Goal: Task Accomplishment & Management: Manage account settings

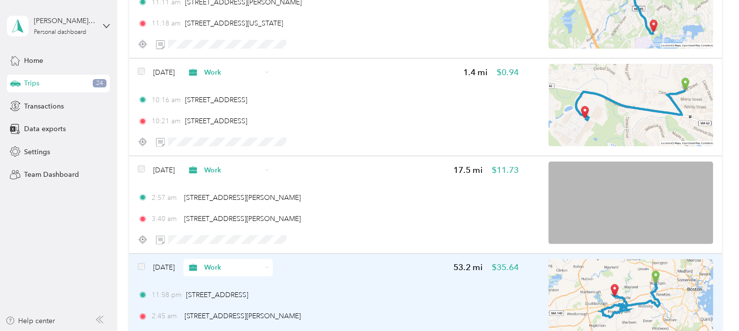
scroll to position [5837, 0]
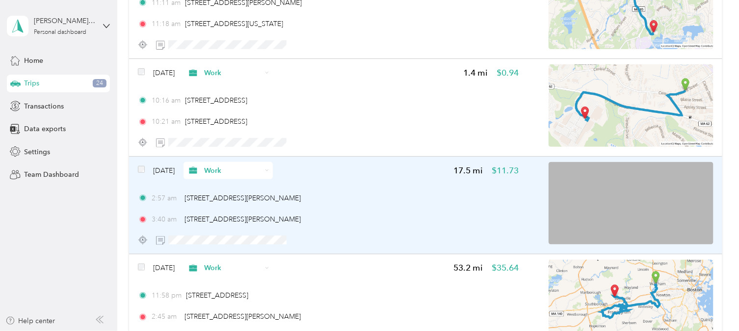
click at [223, 162] on div "Work" at bounding box center [227, 170] width 89 height 17
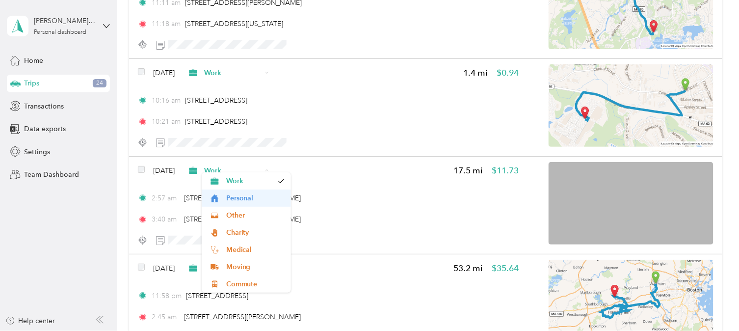
click at [232, 197] on span "Personal" at bounding box center [255, 198] width 58 height 10
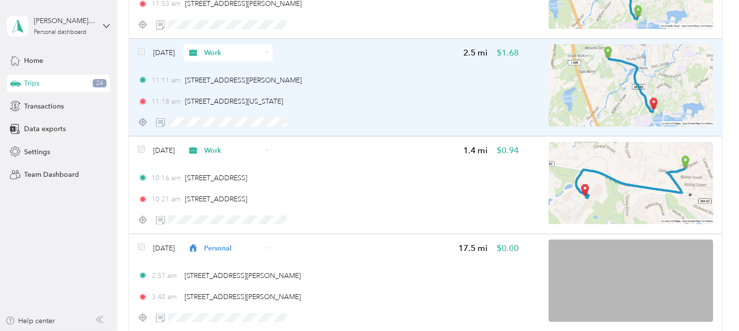
scroll to position [5757, 0]
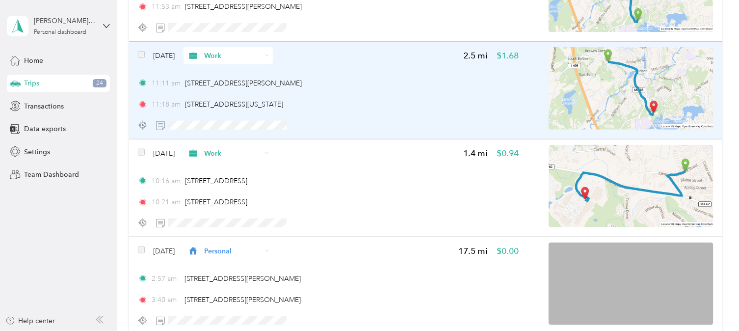
click at [220, 51] on span "Work" at bounding box center [224, 56] width 75 height 10
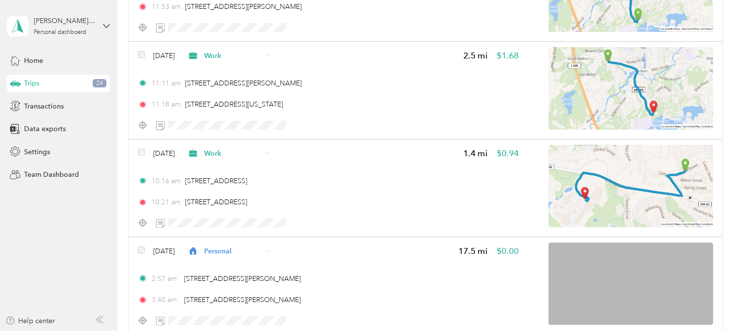
click at [228, 81] on span "Personal" at bounding box center [255, 83] width 58 height 10
click at [236, 143] on li "Moving" at bounding box center [246, 151] width 89 height 17
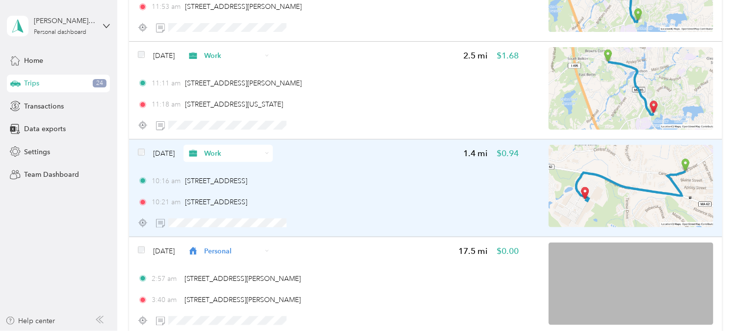
click at [237, 148] on span "Work" at bounding box center [232, 153] width 57 height 10
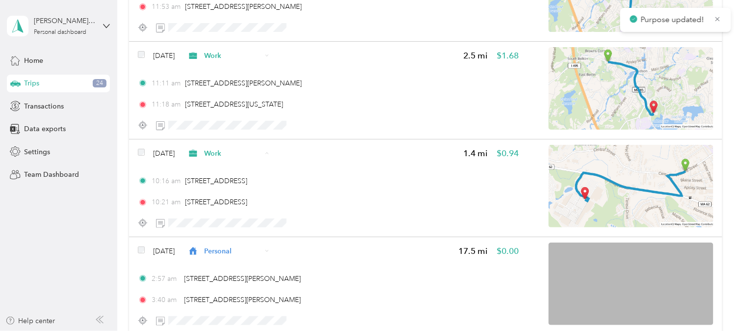
click at [239, 183] on li "Personal" at bounding box center [246, 180] width 89 height 17
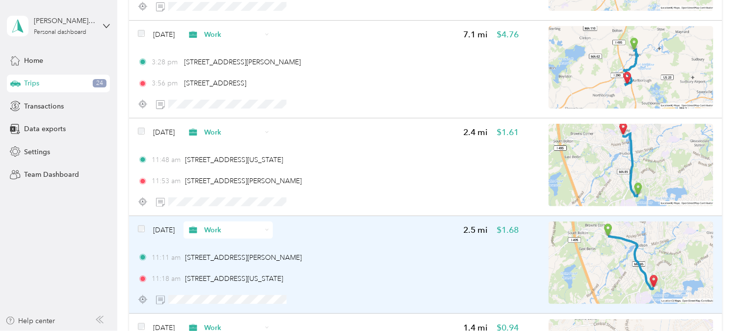
scroll to position [5572, 0]
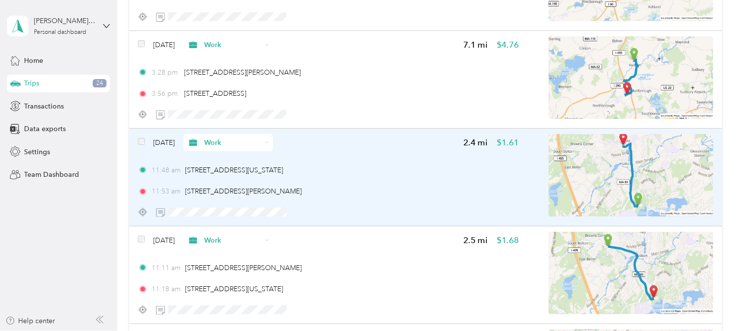
click at [219, 140] on div "Work" at bounding box center [227, 142] width 89 height 17
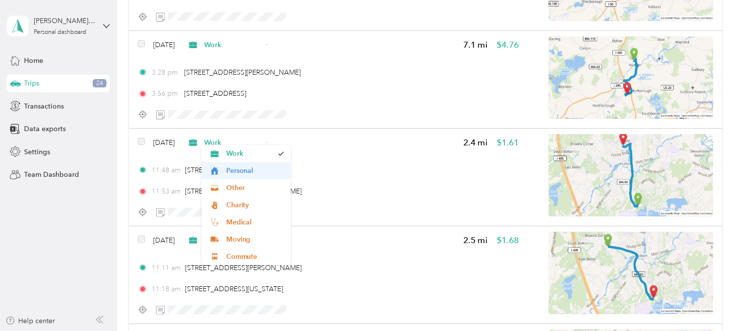
click at [238, 171] on span "Personal" at bounding box center [255, 170] width 58 height 10
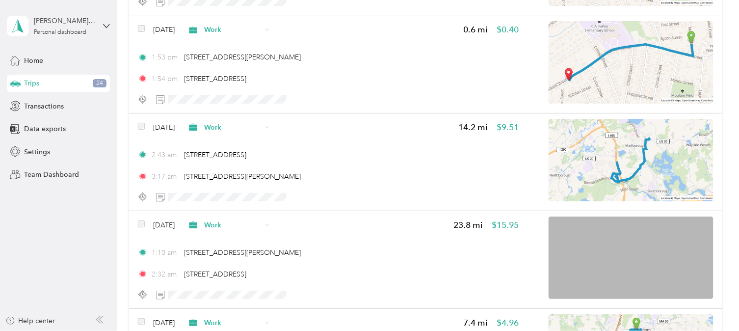
scroll to position [3243, 0]
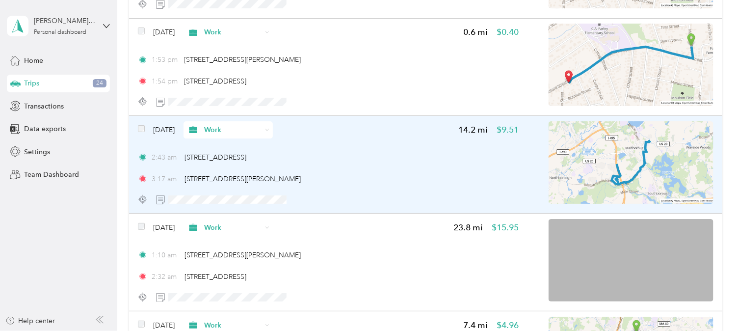
click at [199, 126] on icon at bounding box center [193, 130] width 12 height 8
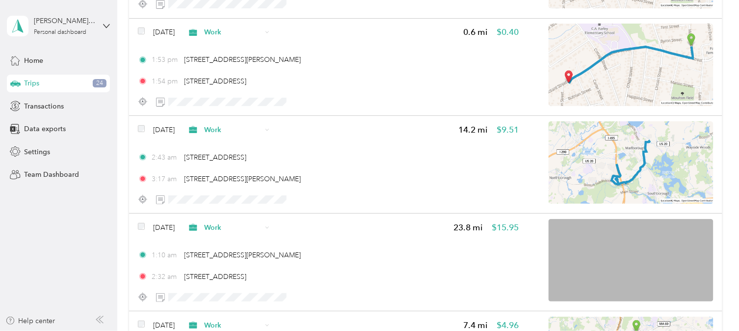
click at [233, 160] on span "Personal" at bounding box center [255, 159] width 58 height 10
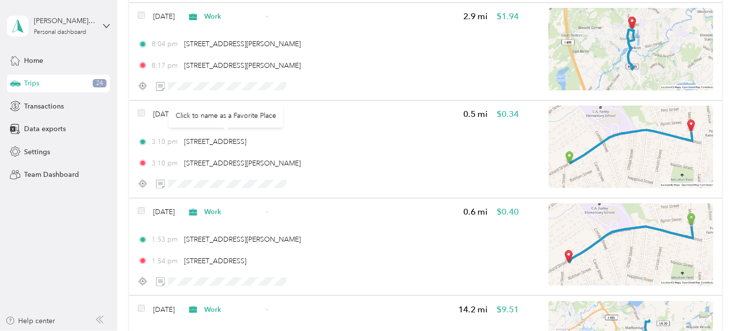
scroll to position [3064, 0]
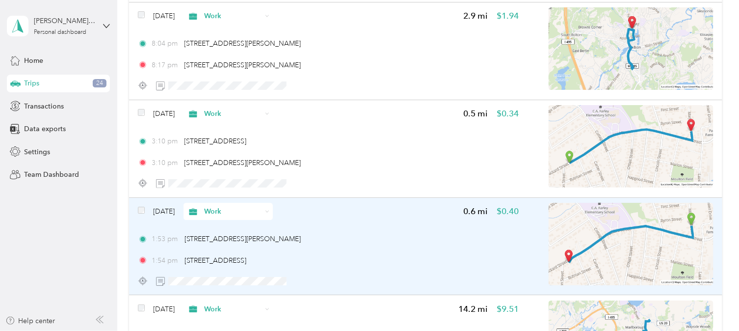
click at [232, 206] on span "Work" at bounding box center [232, 211] width 57 height 10
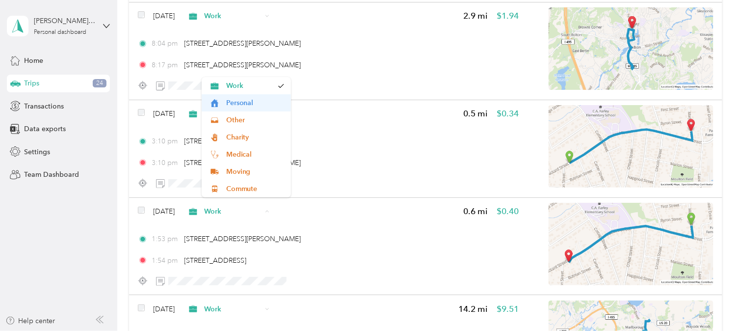
click at [238, 105] on span "Personal" at bounding box center [255, 103] width 58 height 10
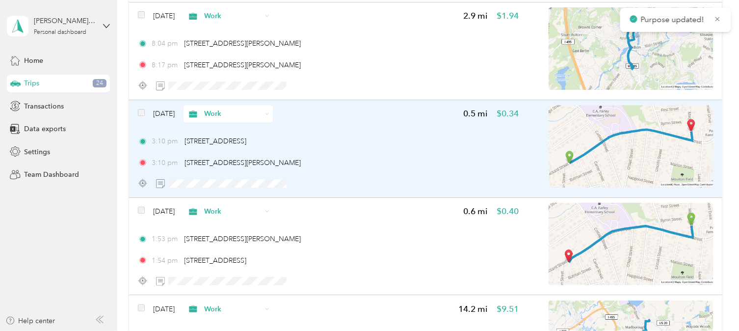
click at [221, 110] on span "Work" at bounding box center [224, 113] width 75 height 10
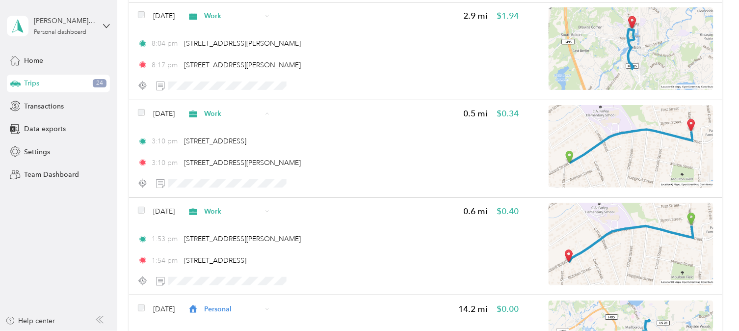
click at [247, 139] on li "Personal" at bounding box center [246, 144] width 89 height 17
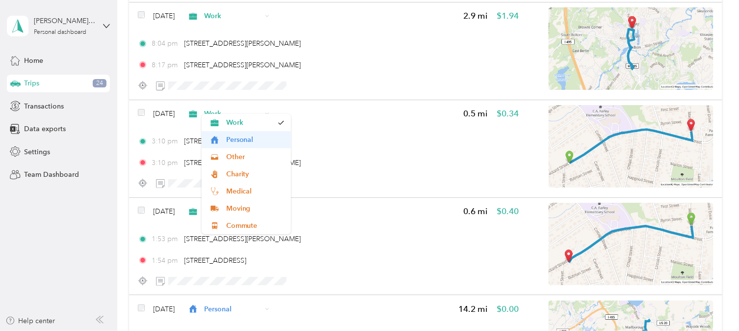
scroll to position [3009, 0]
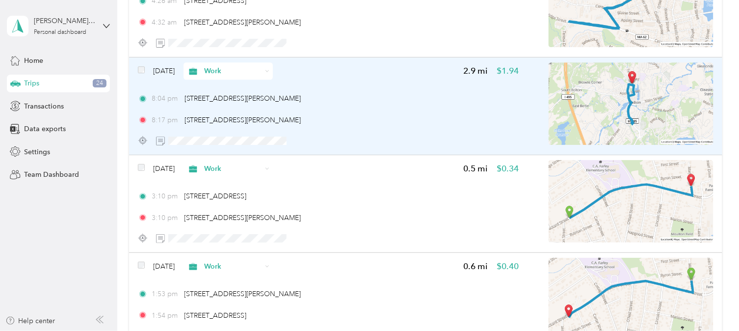
click at [221, 67] on span "Work" at bounding box center [224, 71] width 75 height 10
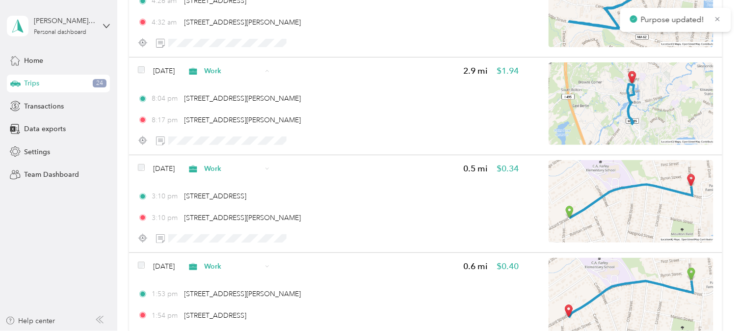
click at [234, 99] on span "Personal" at bounding box center [255, 102] width 58 height 10
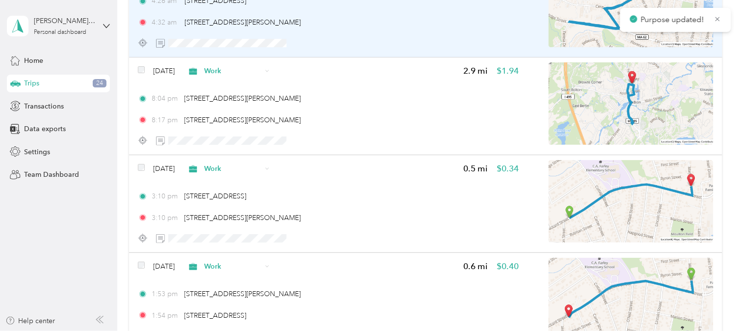
scroll to position [2872, 0]
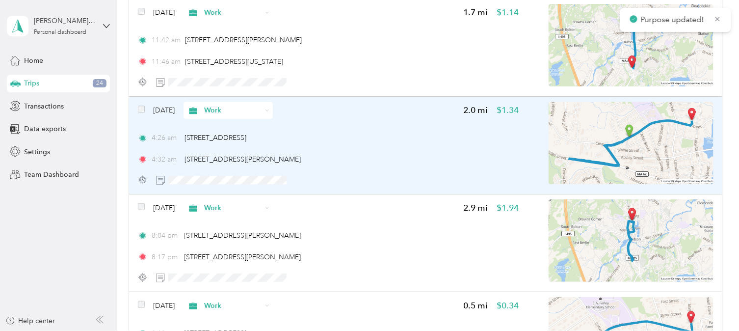
click at [227, 106] on span "Work" at bounding box center [232, 110] width 57 height 10
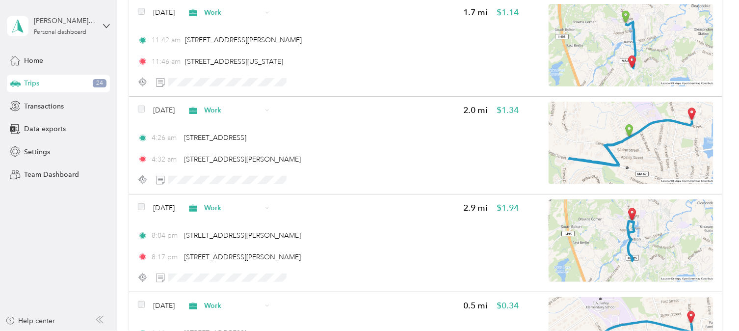
click at [242, 140] on span "Personal" at bounding box center [255, 140] width 58 height 10
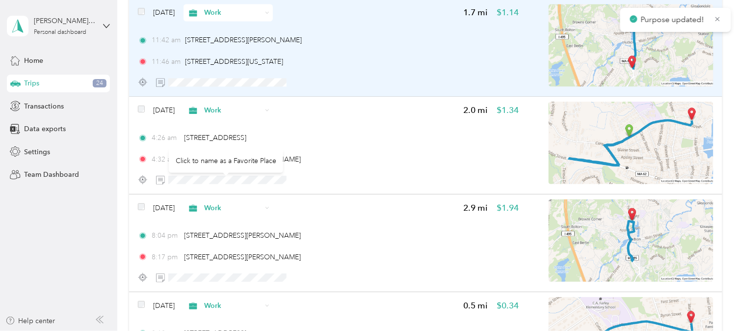
scroll to position [2824, 0]
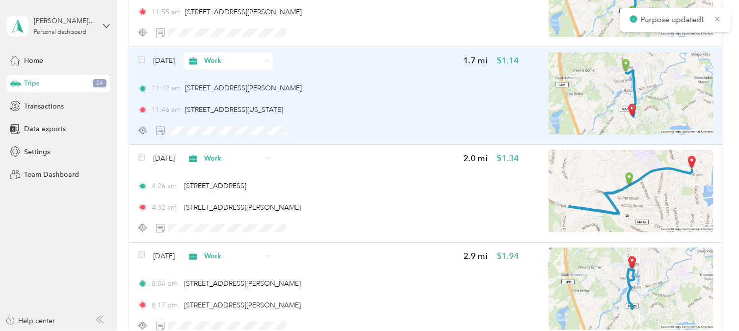
click at [219, 60] on span "Work" at bounding box center [224, 60] width 75 height 10
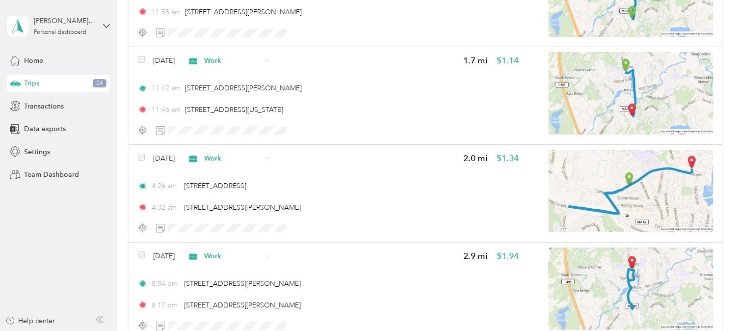
click at [231, 91] on span "Personal" at bounding box center [255, 92] width 58 height 10
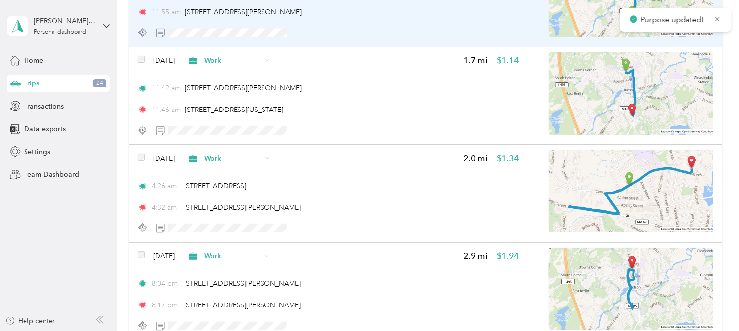
scroll to position [2738, 0]
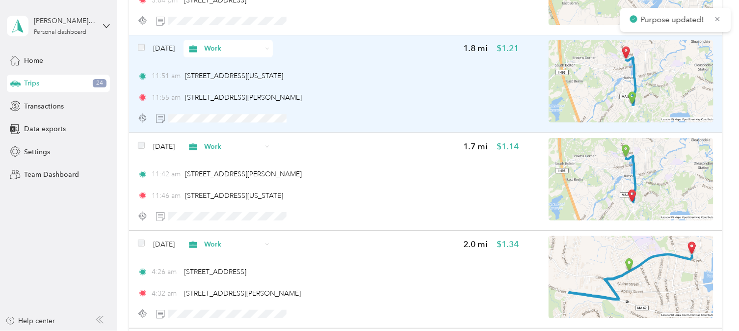
click at [227, 54] on span "Work" at bounding box center [232, 49] width 57 height 10
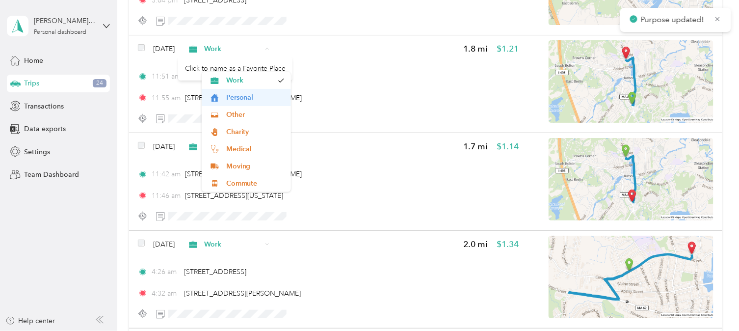
scroll to position [2721, 0]
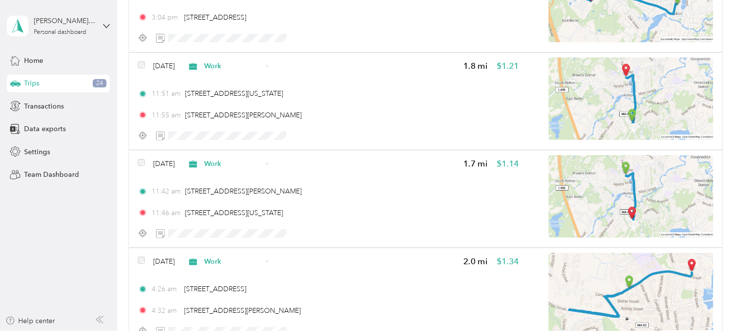
click at [233, 92] on span "Personal" at bounding box center [255, 97] width 58 height 10
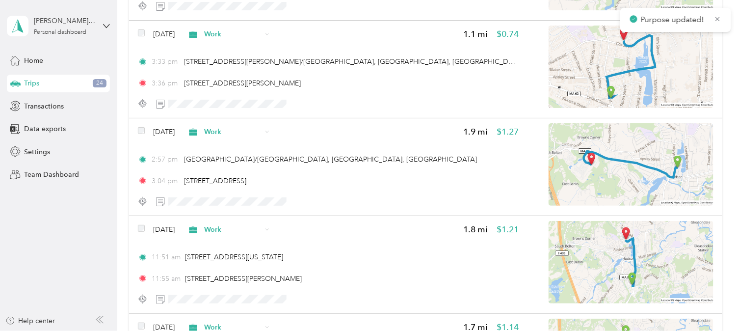
scroll to position [2550, 0]
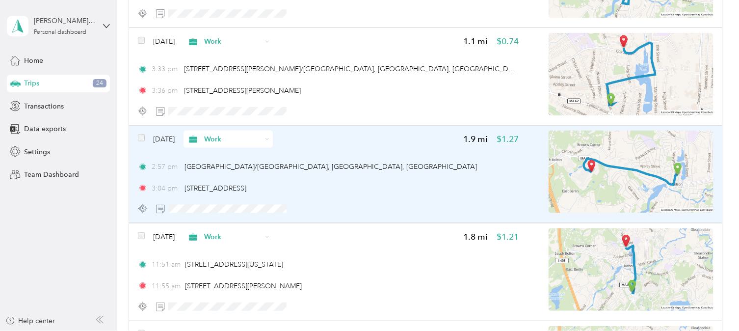
click at [225, 136] on span "Work" at bounding box center [232, 139] width 57 height 10
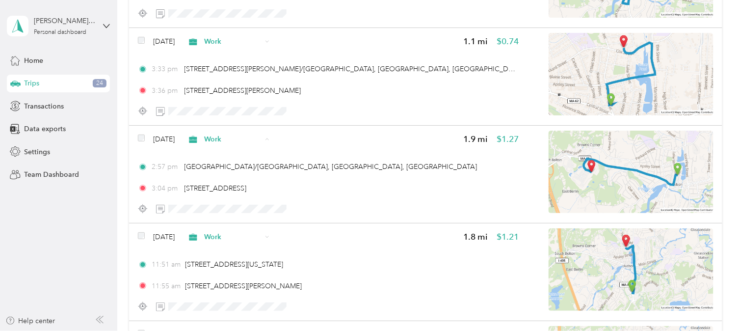
click at [243, 166] on span "Personal" at bounding box center [255, 171] width 58 height 10
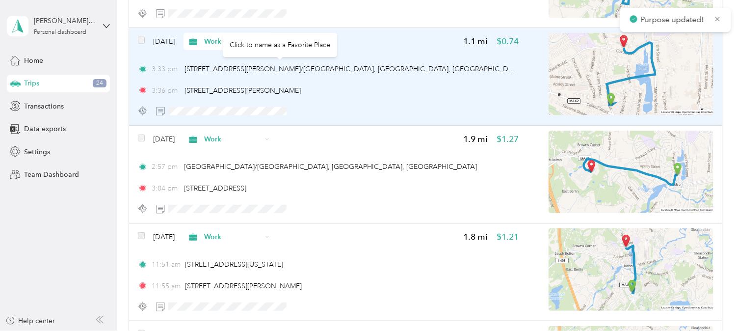
click at [217, 37] on span "Work" at bounding box center [224, 41] width 75 height 10
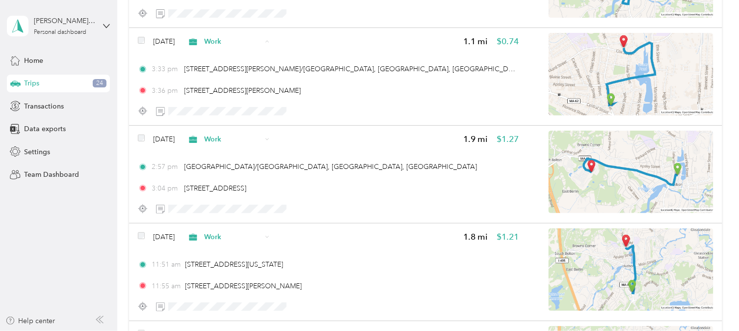
click at [233, 75] on li "Personal" at bounding box center [246, 73] width 89 height 17
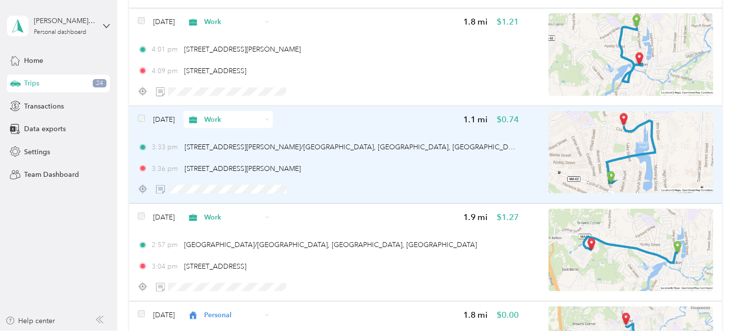
scroll to position [2455, 0]
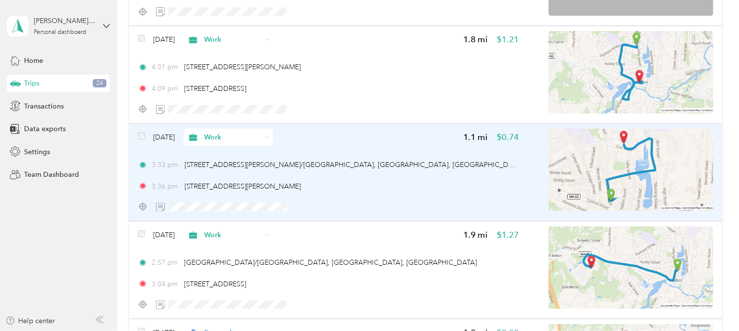
click at [221, 128] on div "Work" at bounding box center [227, 136] width 89 height 17
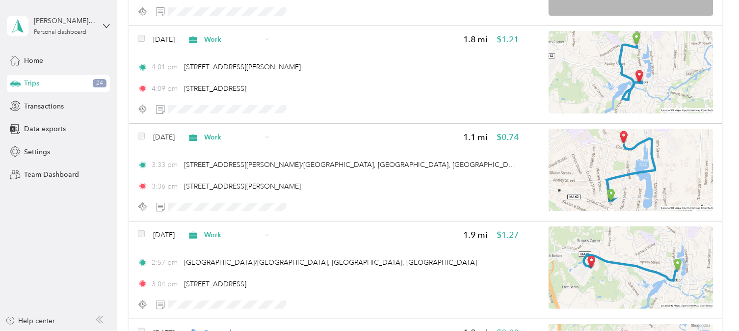
click at [229, 171] on li "Personal" at bounding box center [246, 167] width 89 height 17
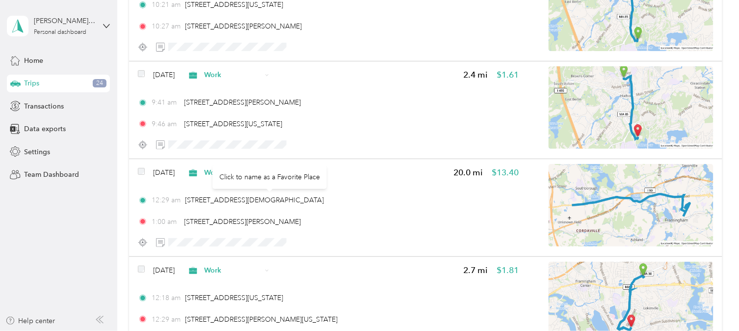
scroll to position [1735, 0]
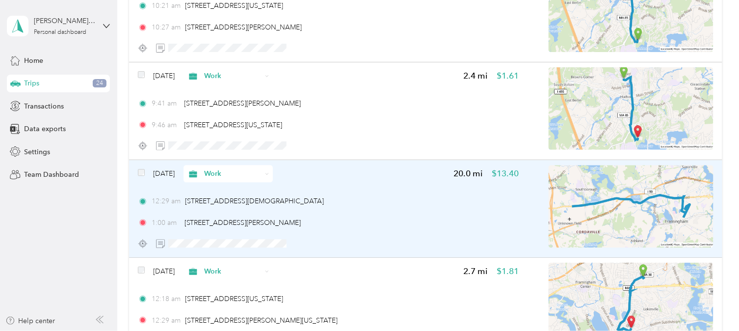
click at [217, 169] on span "Work" at bounding box center [224, 173] width 75 height 10
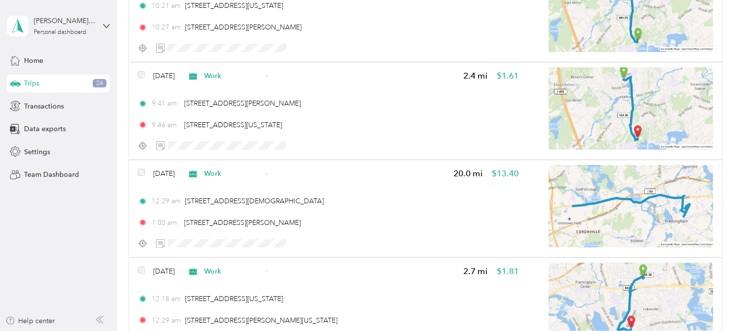
click at [227, 206] on span "Personal" at bounding box center [255, 205] width 58 height 10
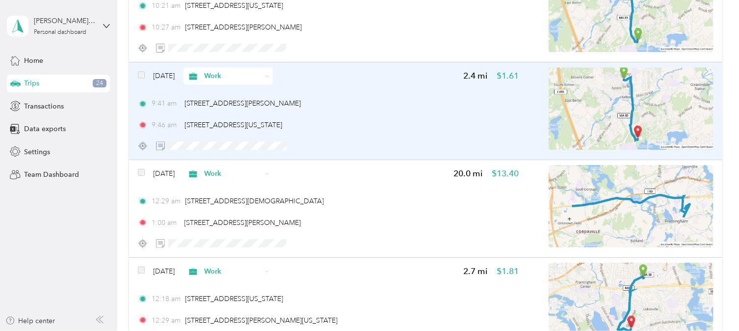
click at [223, 71] on span "Work" at bounding box center [232, 76] width 57 height 10
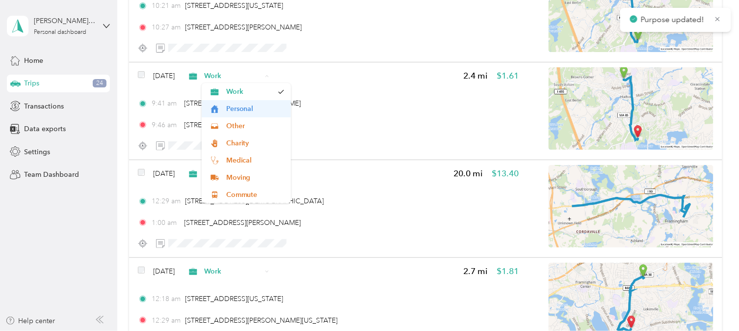
click at [233, 102] on li "Personal" at bounding box center [246, 108] width 89 height 17
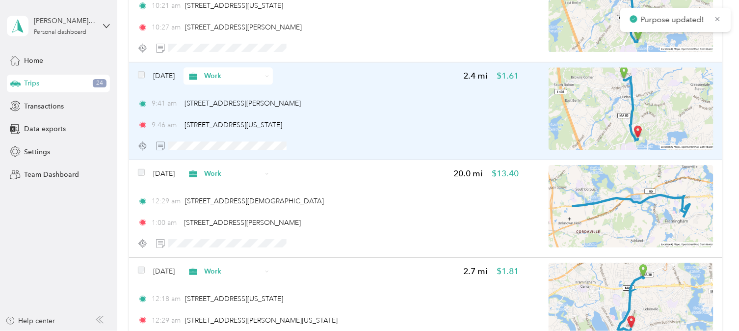
scroll to position [1623, 0]
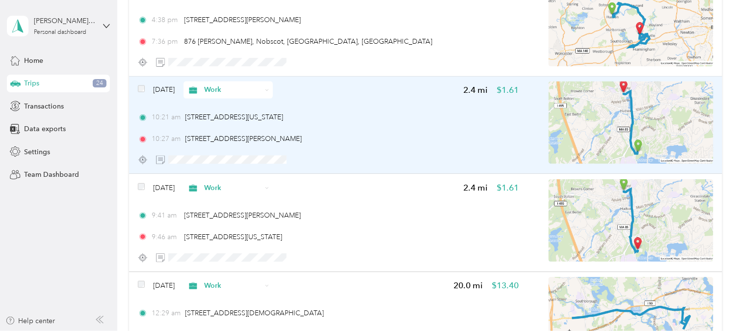
click at [226, 85] on span "Work" at bounding box center [232, 90] width 57 height 10
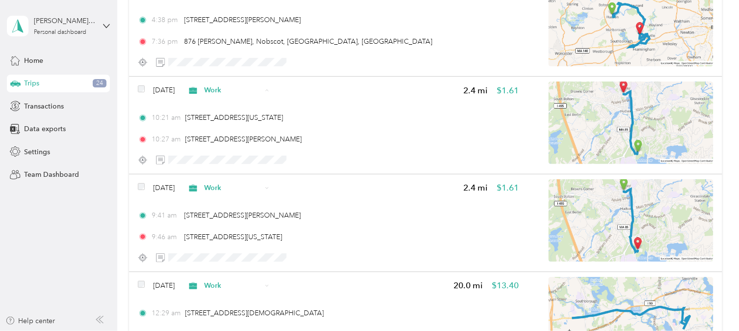
click at [231, 125] on li "Personal" at bounding box center [246, 123] width 89 height 17
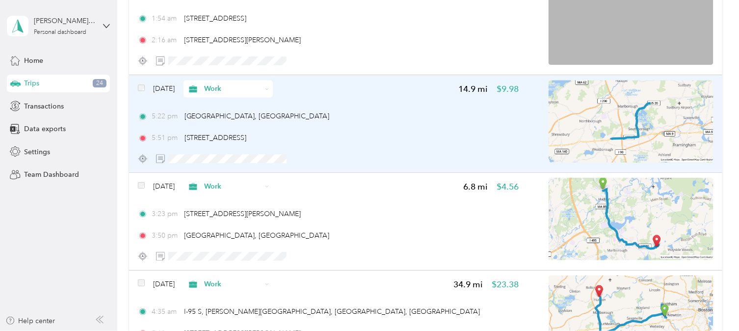
scroll to position [633, 0]
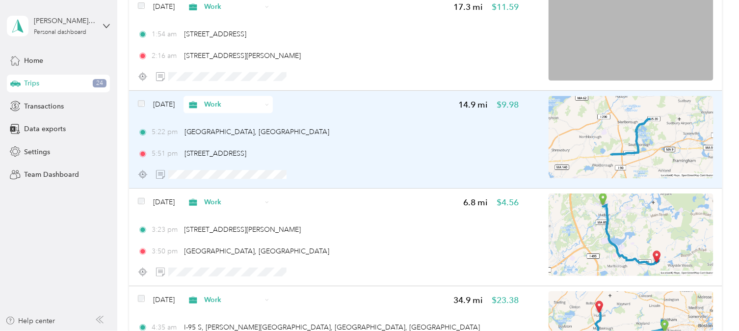
click at [220, 101] on span "Work" at bounding box center [224, 104] width 75 height 10
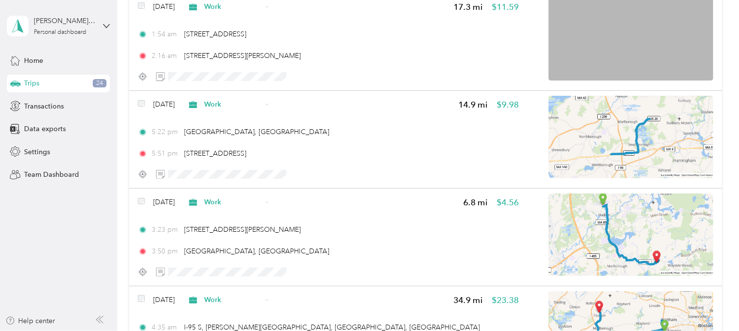
click at [229, 131] on li "Personal" at bounding box center [246, 137] width 89 height 17
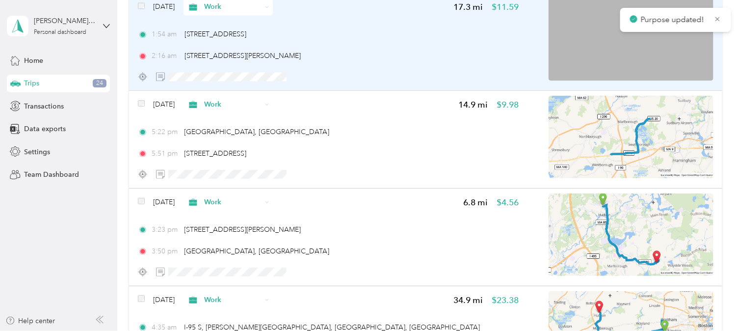
scroll to position [522, 0]
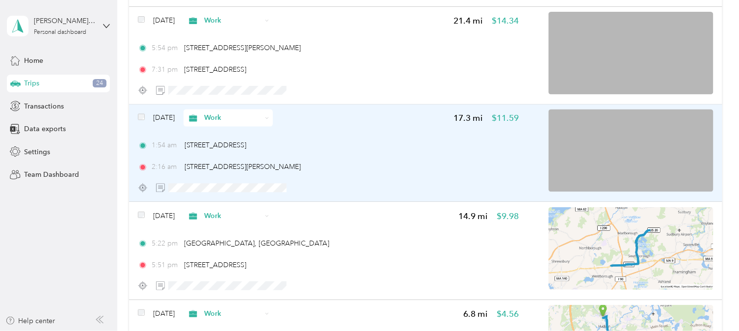
click at [223, 119] on span "Work" at bounding box center [232, 118] width 57 height 10
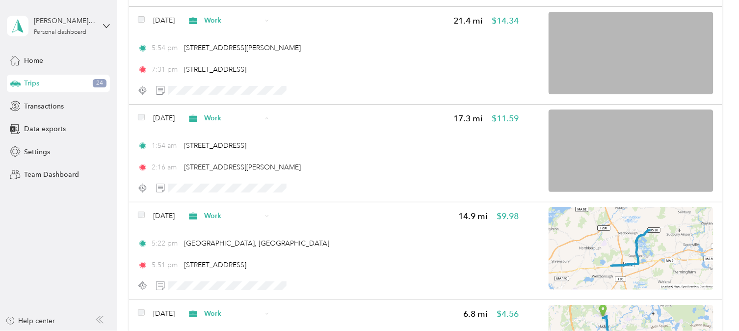
click at [221, 151] on span "Personal" at bounding box center [246, 153] width 76 height 10
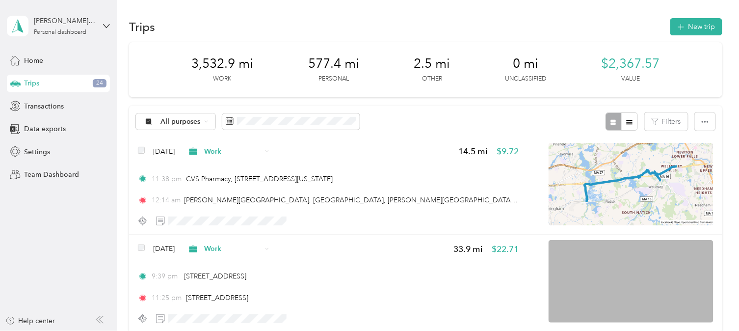
scroll to position [0, 0]
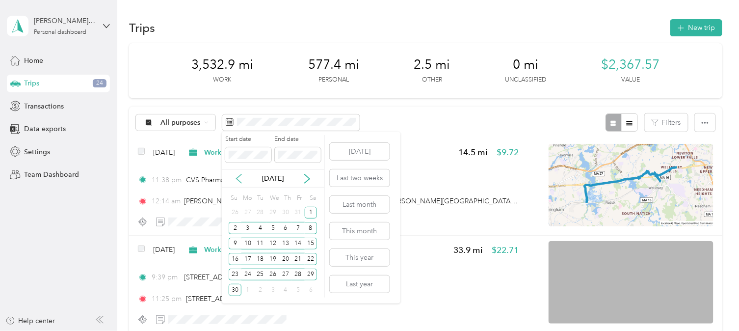
click at [235, 178] on icon at bounding box center [239, 179] width 10 height 10
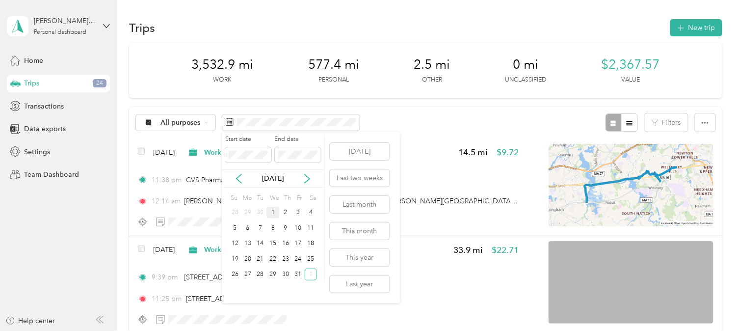
click at [270, 216] on div "1" at bounding box center [272, 212] width 13 height 12
click at [292, 271] on div "31" at bounding box center [298, 274] width 13 height 12
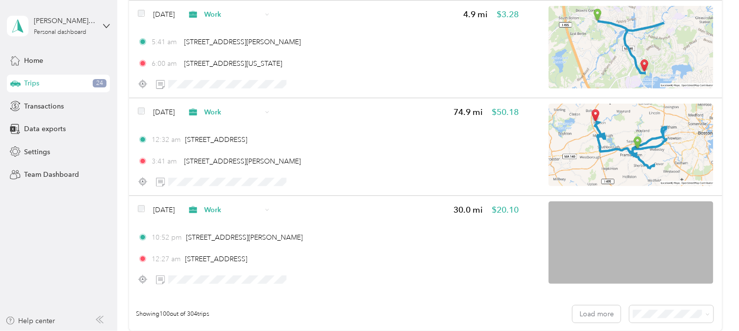
scroll to position [9727, 0]
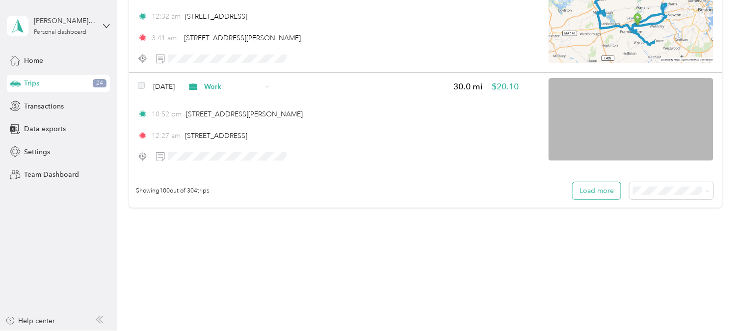
click at [590, 182] on button "Load more" at bounding box center [596, 190] width 48 height 17
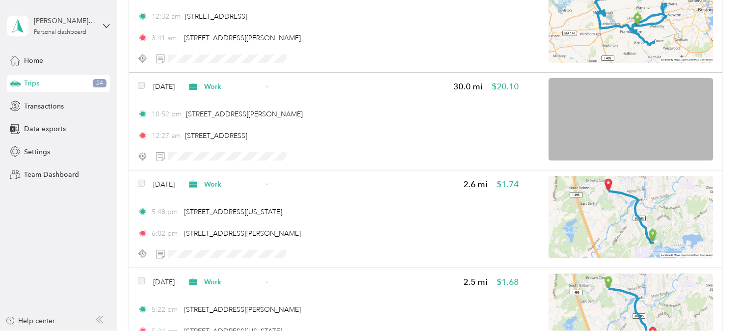
scroll to position [19473, 0]
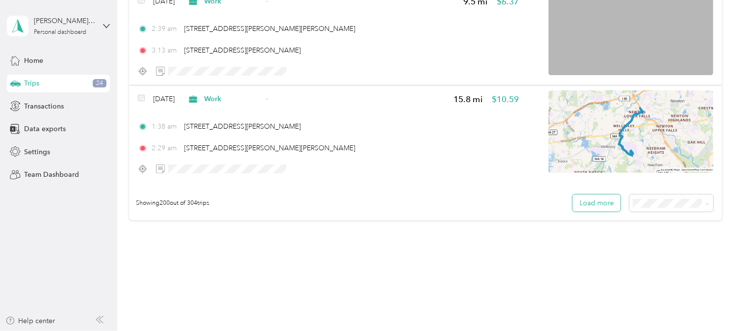
click at [592, 194] on button "Load more" at bounding box center [596, 202] width 48 height 17
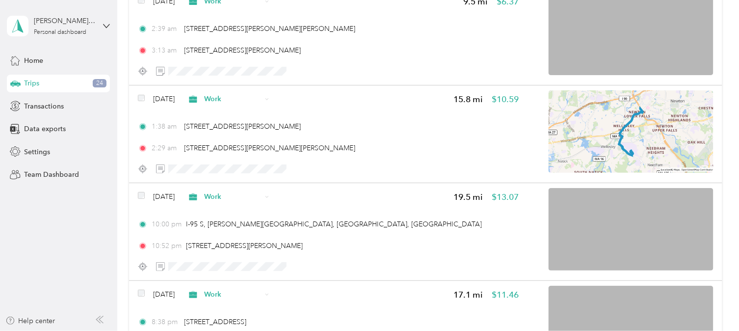
scroll to position [29219, 0]
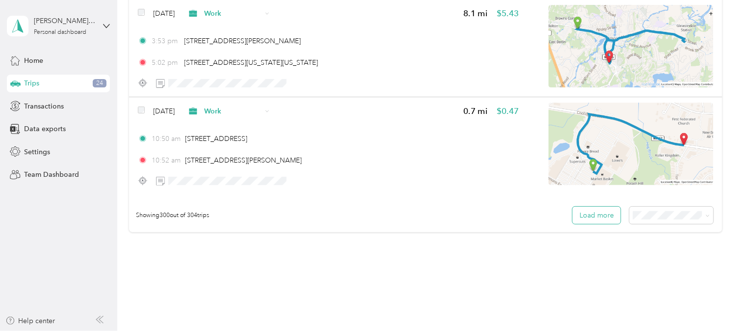
click at [582, 206] on button "Load more" at bounding box center [596, 214] width 48 height 17
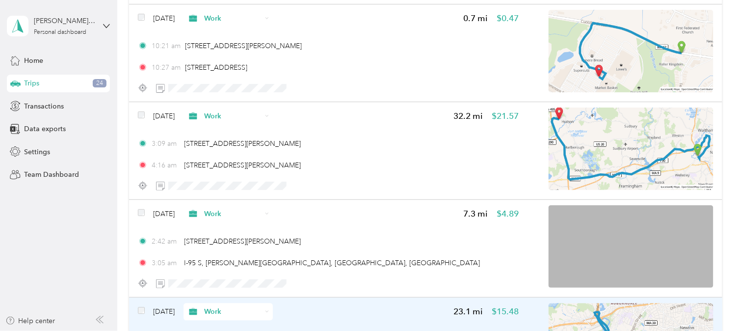
scroll to position [29390, 0]
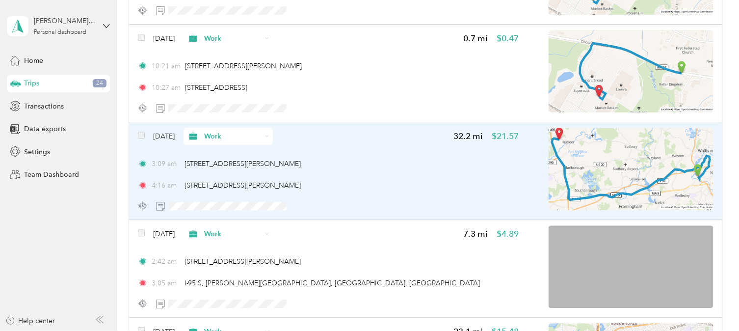
click at [227, 131] on span "Work" at bounding box center [232, 136] width 57 height 10
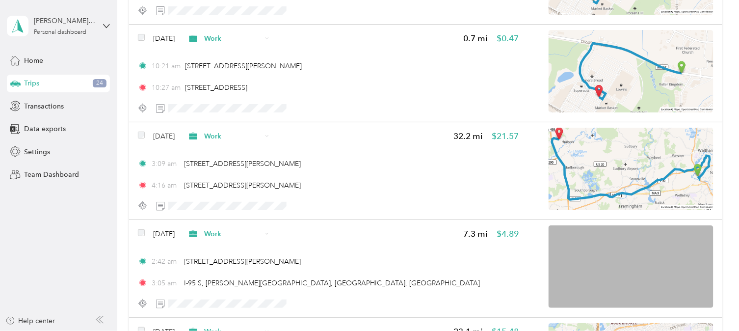
click at [229, 135] on li "Personal" at bounding box center [244, 133] width 89 height 17
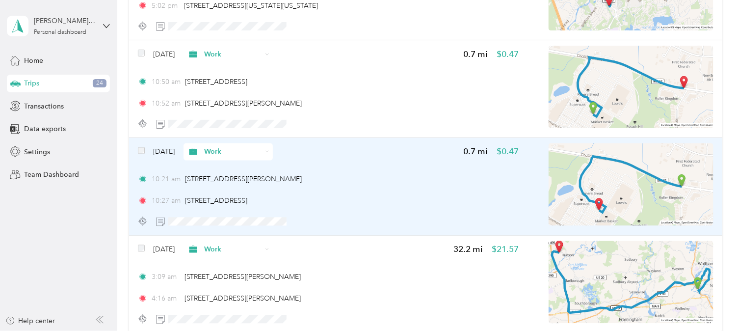
scroll to position [29216, 0]
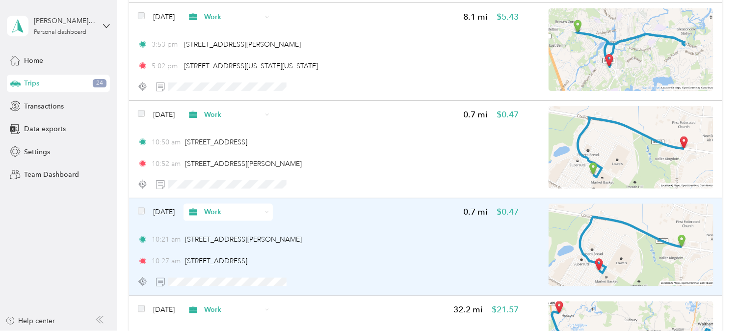
click at [219, 207] on span "Work" at bounding box center [224, 212] width 75 height 10
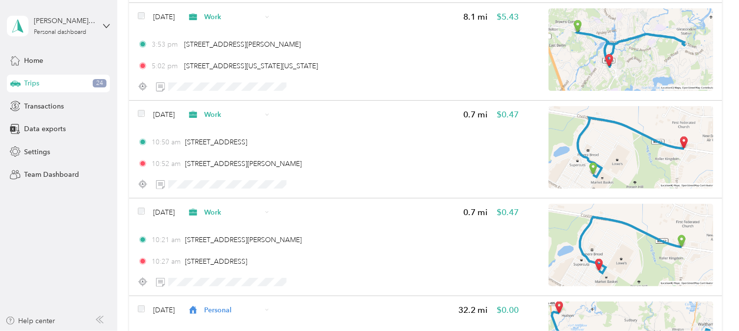
click at [233, 209] on span "Personal" at bounding box center [253, 209] width 58 height 10
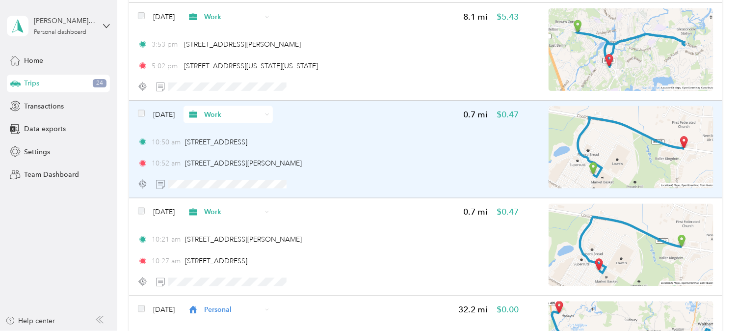
click at [221, 109] on span "Work" at bounding box center [232, 114] width 57 height 10
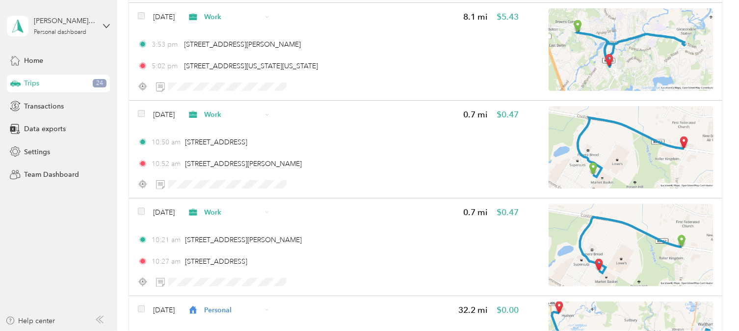
click at [224, 110] on span "Personal" at bounding box center [253, 112] width 58 height 10
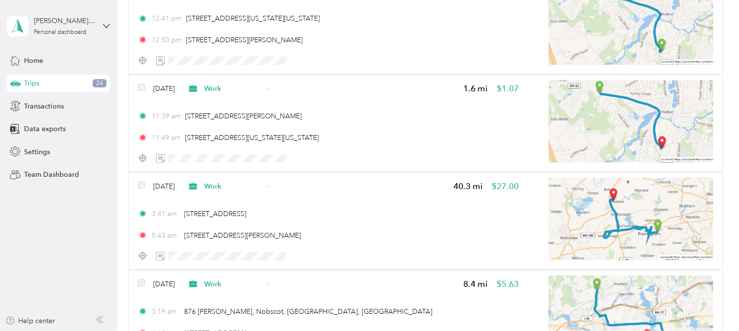
scroll to position [28265, 0]
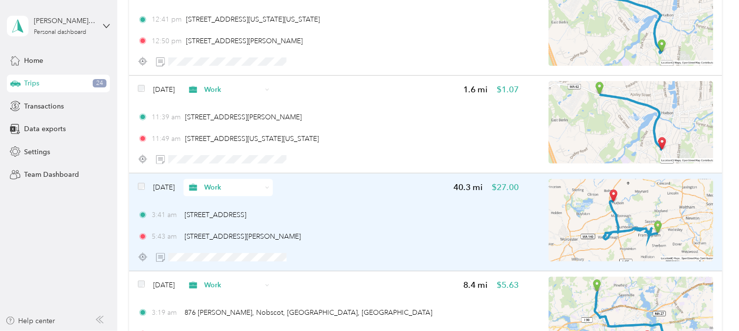
click at [197, 183] on icon at bounding box center [193, 186] width 8 height 7
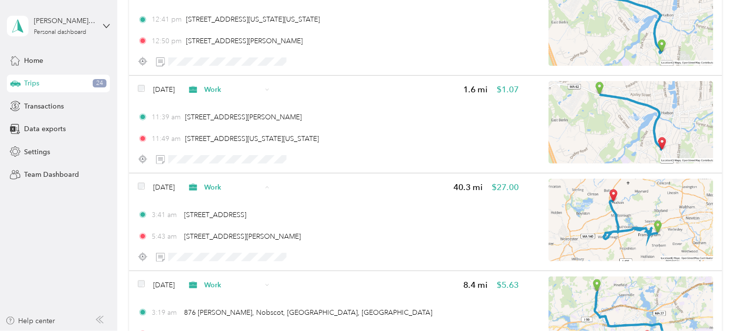
click at [228, 187] on span "Personal" at bounding box center [253, 186] width 58 height 10
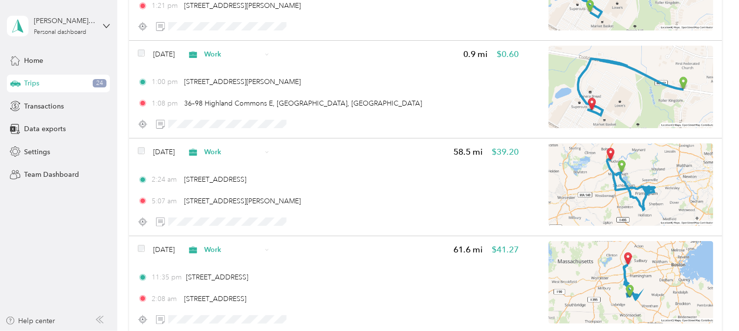
scroll to position [26667, 0]
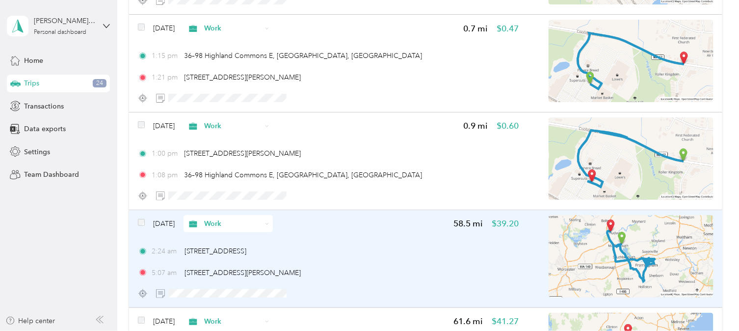
click at [227, 218] on span "Work" at bounding box center [232, 223] width 57 height 10
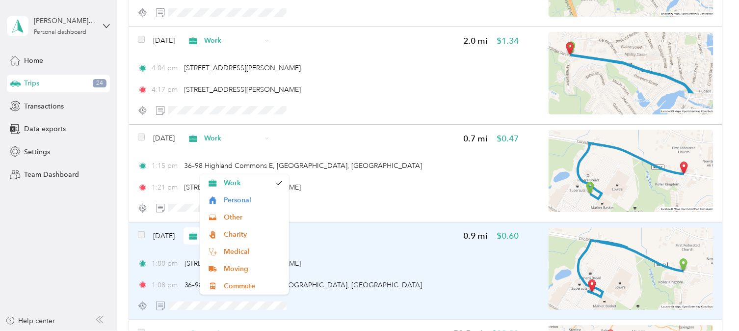
scroll to position [26550, 0]
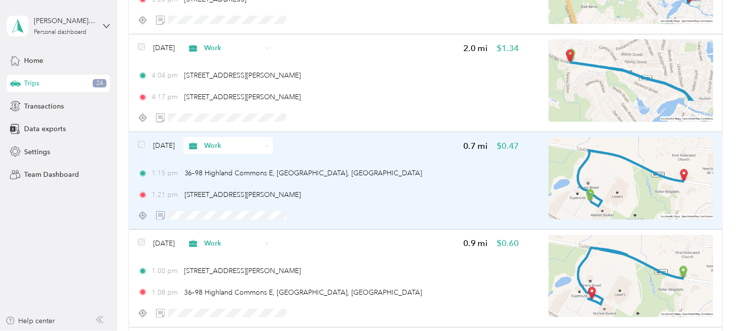
click at [226, 140] on span "Work" at bounding box center [232, 145] width 57 height 10
click at [227, 140] on span "Work" at bounding box center [232, 145] width 57 height 10
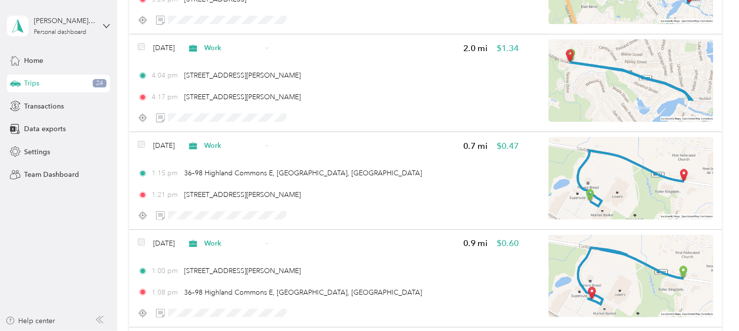
click at [224, 146] on span "Personal" at bounding box center [253, 147] width 58 height 10
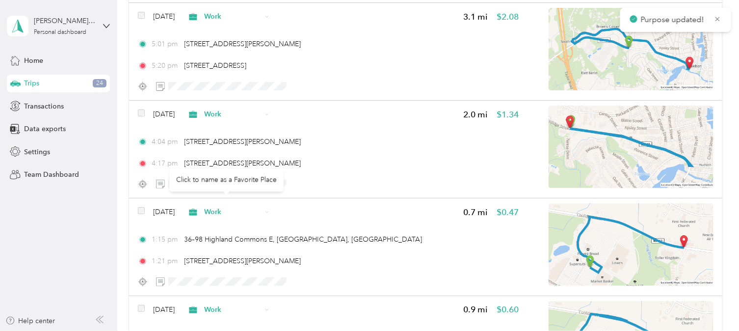
scroll to position [26410, 0]
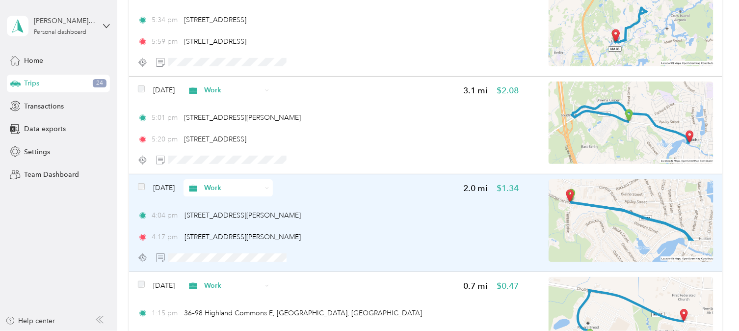
click at [223, 182] on span "Work" at bounding box center [232, 187] width 57 height 10
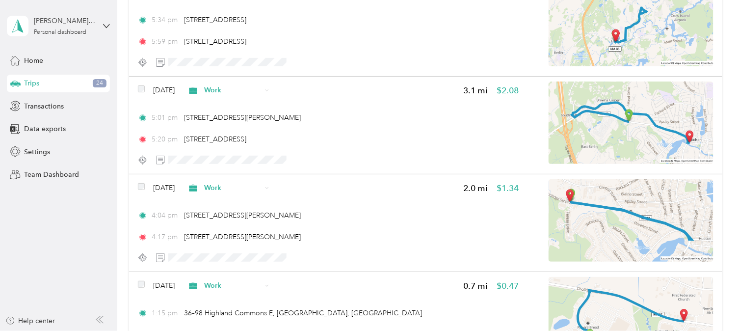
click at [234, 194] on ol "Work Personal Other Charity Medical Moving Commute" at bounding box center [244, 222] width 89 height 120
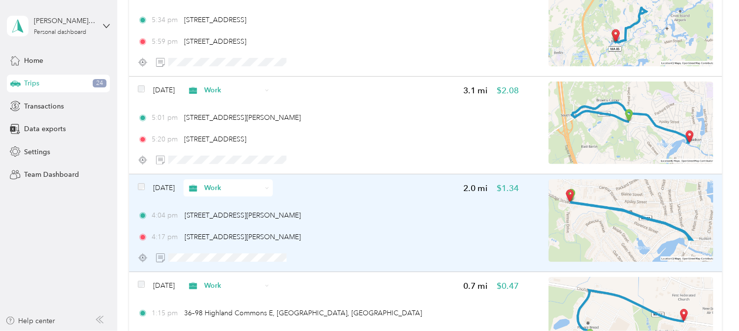
click at [219, 182] on span "Work" at bounding box center [224, 187] width 75 height 10
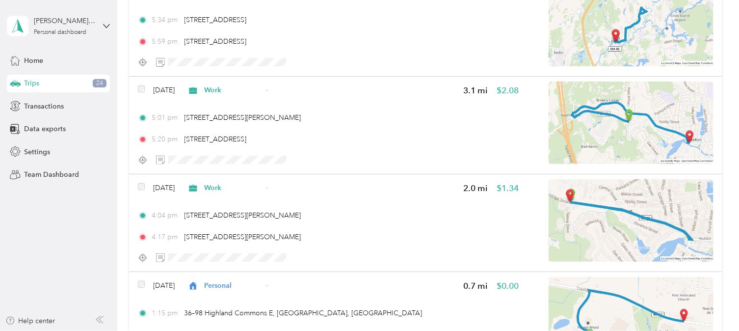
click at [233, 187] on span "Personal" at bounding box center [253, 188] width 58 height 10
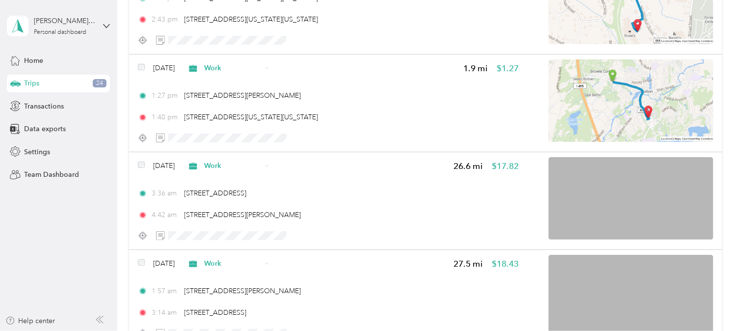
scroll to position [25358, 0]
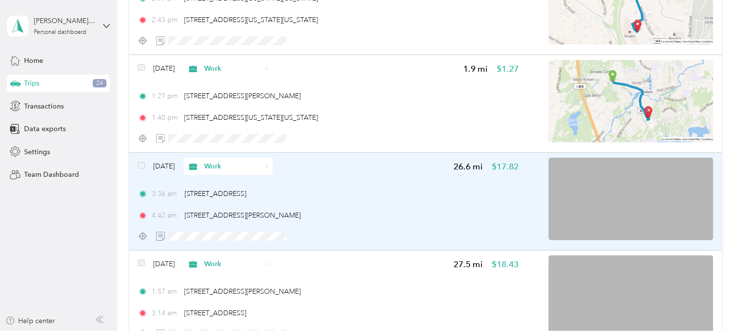
click at [232, 161] on span "Work" at bounding box center [232, 166] width 57 height 10
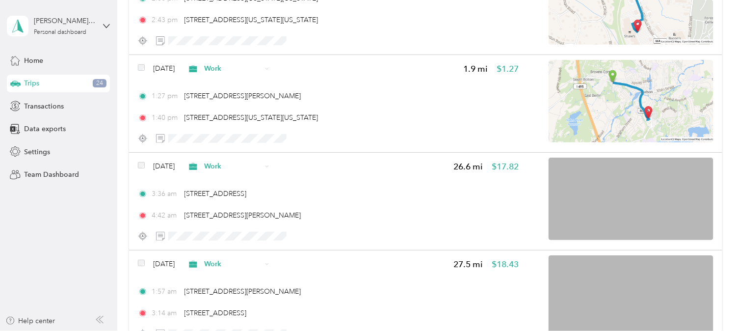
click at [234, 169] on span "Personal" at bounding box center [253, 168] width 58 height 10
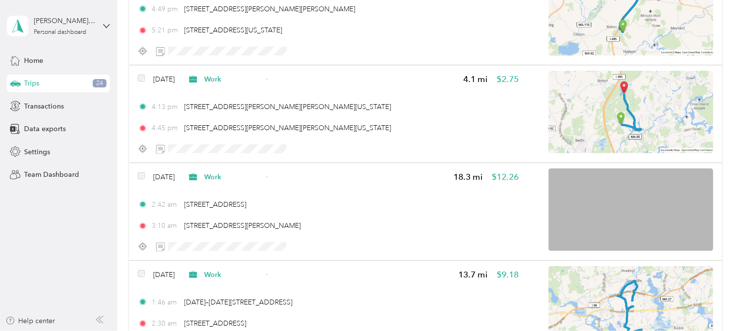
scroll to position [24372, 0]
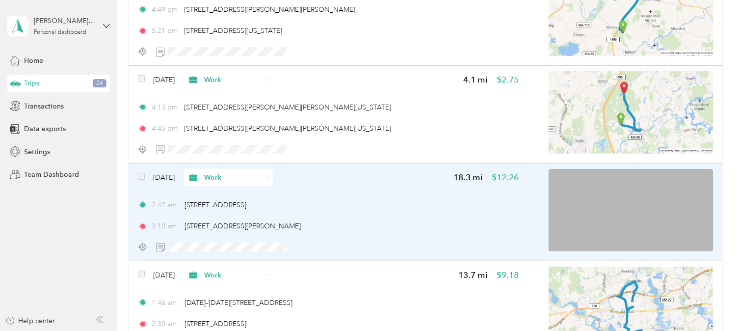
click at [218, 172] on span "Work" at bounding box center [224, 177] width 75 height 10
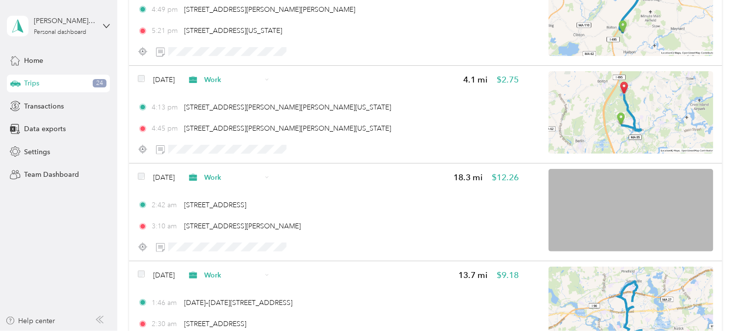
click at [234, 174] on li "Personal" at bounding box center [244, 179] width 89 height 17
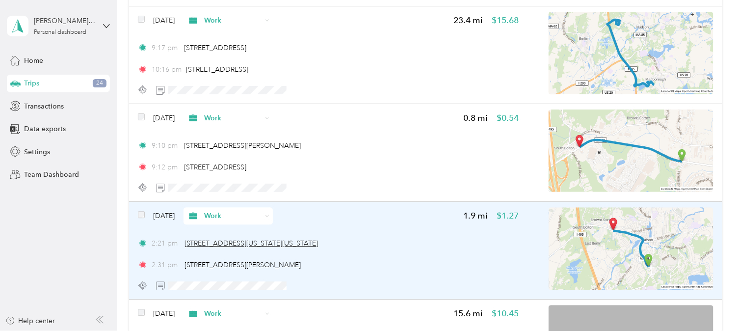
scroll to position [22752, 0]
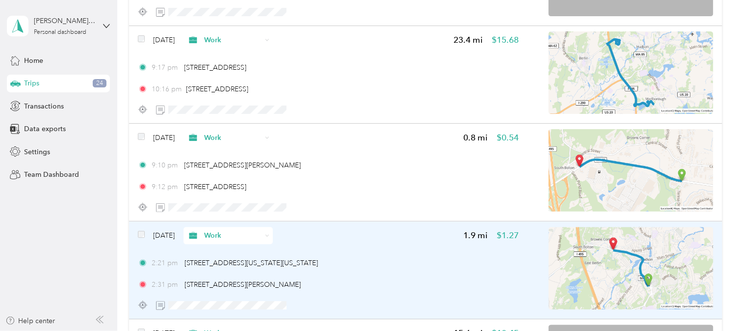
click at [222, 230] on span "Work" at bounding box center [232, 235] width 57 height 10
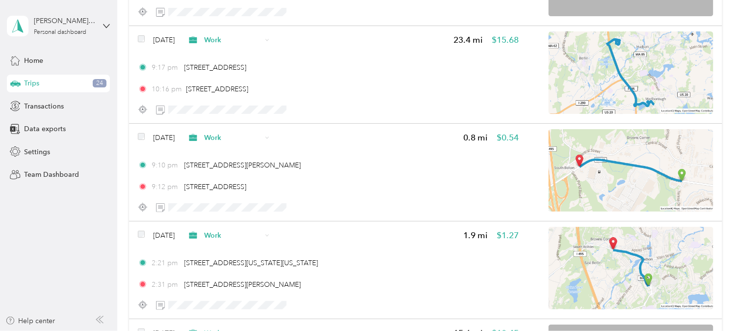
click at [227, 95] on li "Personal" at bounding box center [244, 99] width 89 height 17
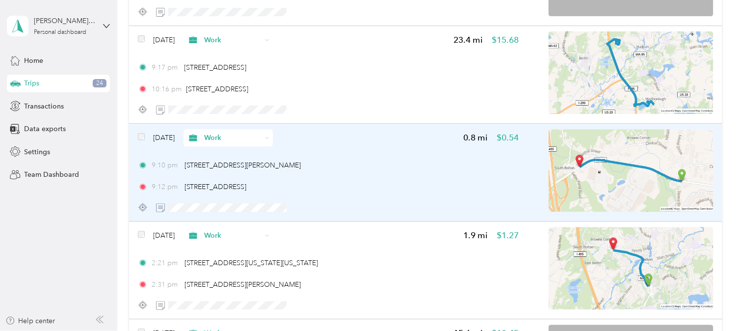
click at [218, 132] on span "Work" at bounding box center [224, 137] width 75 height 10
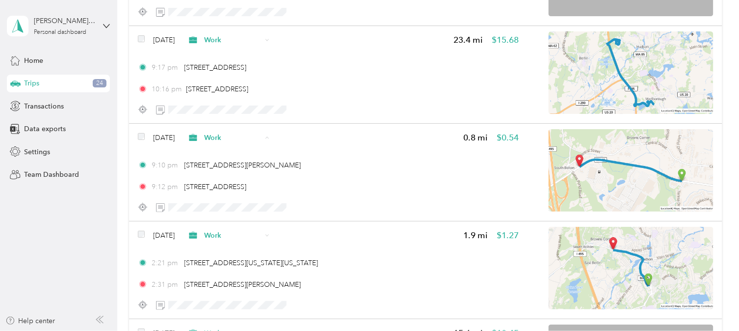
click at [233, 141] on span "Personal" at bounding box center [253, 144] width 58 height 10
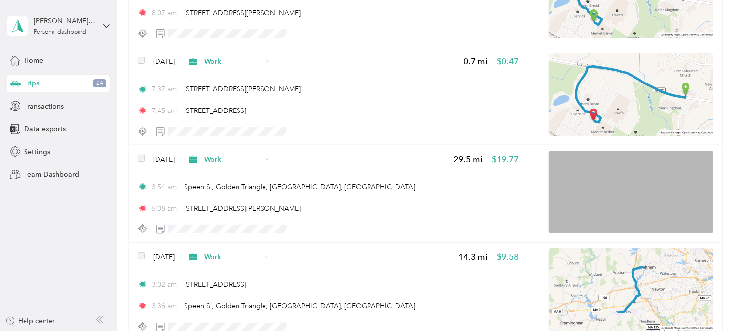
scroll to position [21950, 0]
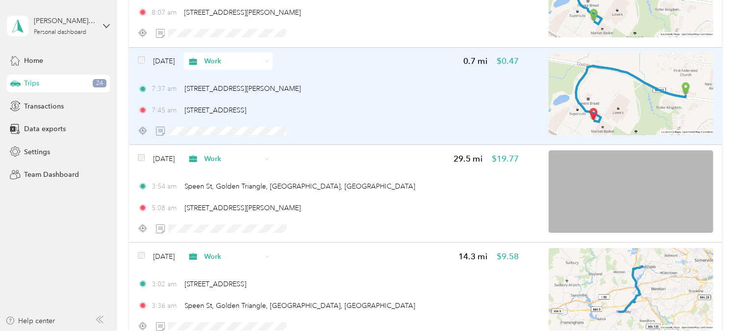
click at [236, 56] on span "Work" at bounding box center [232, 61] width 57 height 10
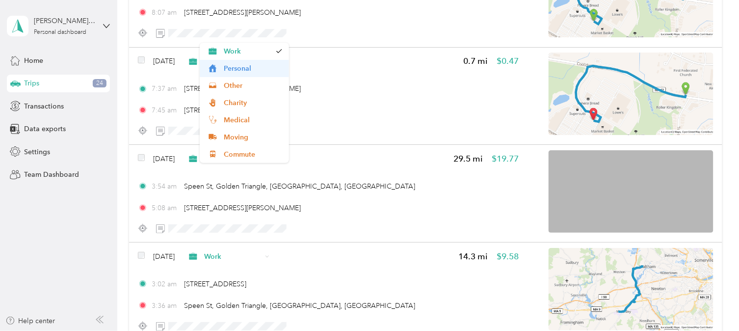
click at [244, 70] on span "Personal" at bounding box center [253, 68] width 58 height 10
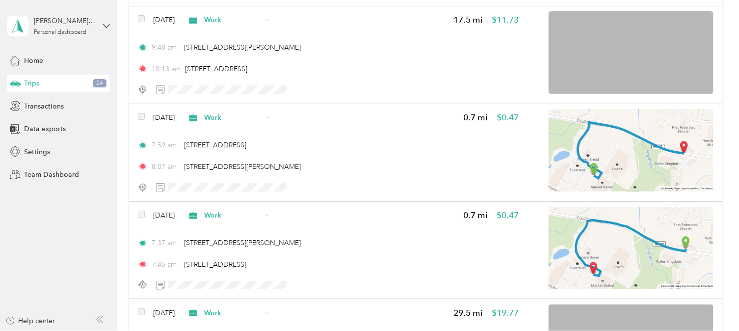
scroll to position [21792, 0]
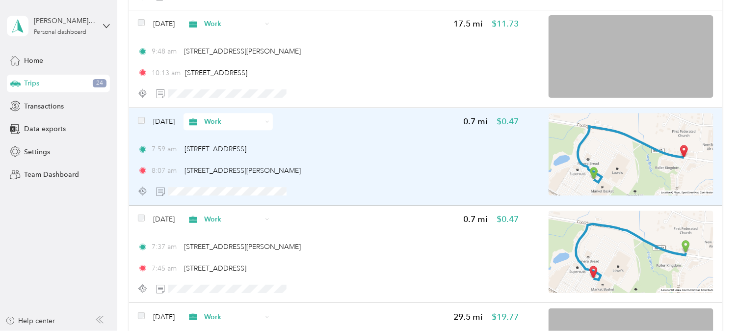
click at [216, 116] on span "Work" at bounding box center [224, 121] width 75 height 10
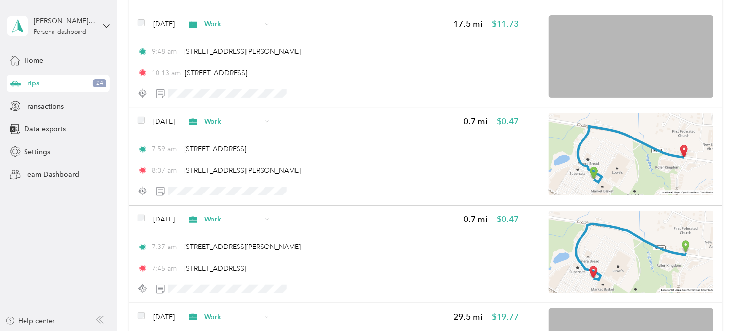
click at [217, 128] on icon at bounding box center [212, 127] width 12 height 8
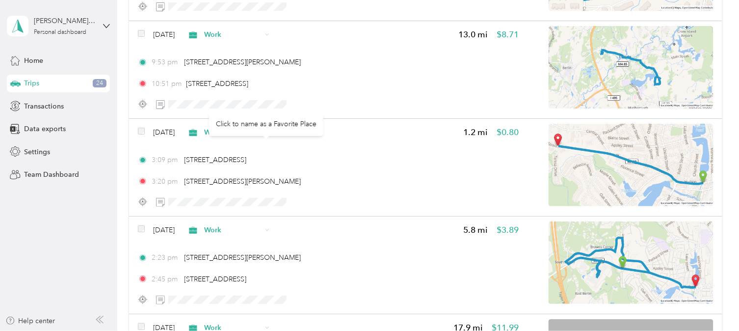
scroll to position [21374, 0]
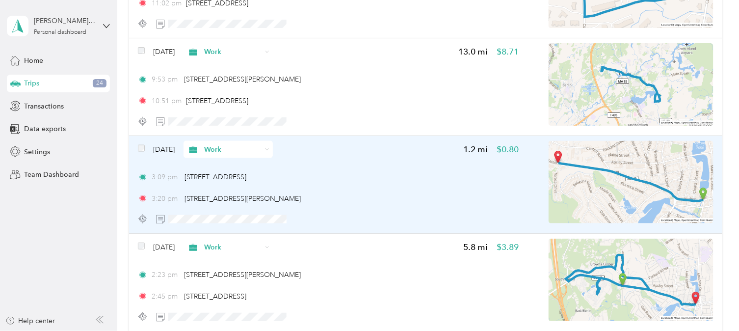
click at [225, 144] on span "Work" at bounding box center [232, 149] width 57 height 10
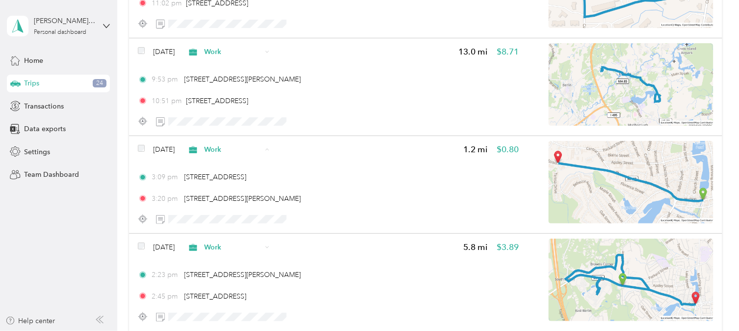
click at [233, 157] on span "Personal" at bounding box center [253, 158] width 58 height 10
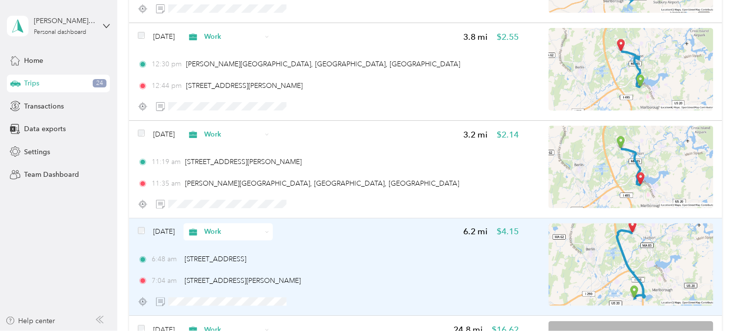
scroll to position [20315, 0]
click at [230, 224] on div "Work" at bounding box center [227, 232] width 89 height 17
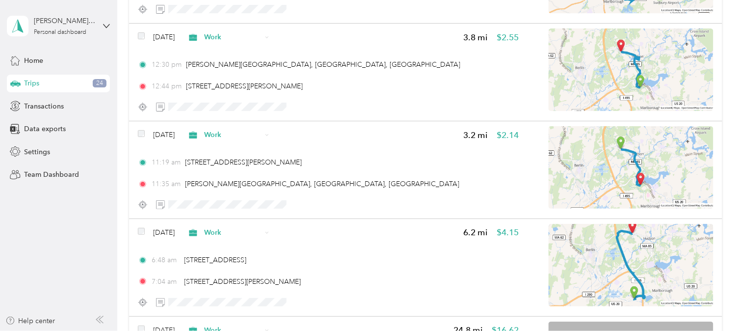
click at [247, 100] on span "Personal" at bounding box center [257, 101] width 58 height 10
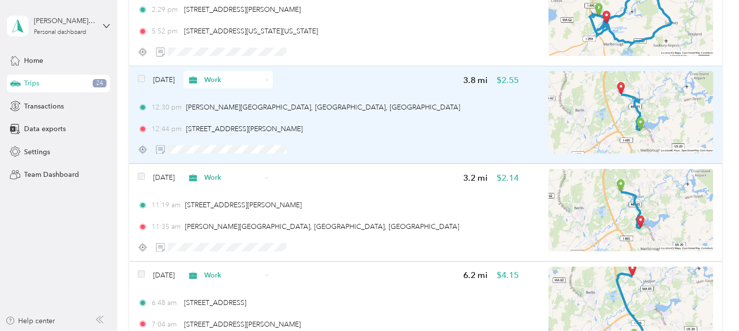
click at [224, 75] on span "Work" at bounding box center [232, 80] width 57 height 10
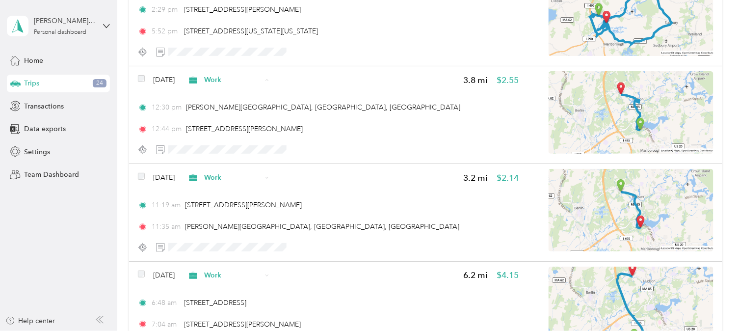
click at [240, 85] on span "Personal" at bounding box center [257, 89] width 58 height 10
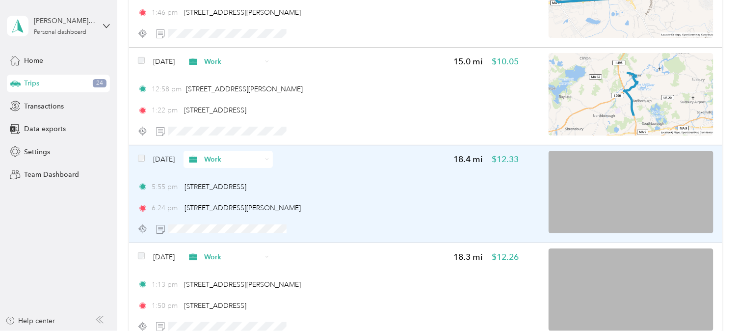
scroll to position [18634, 0]
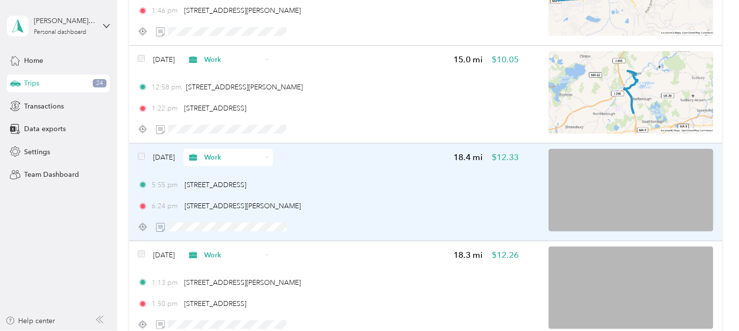
click at [225, 152] on span "Work" at bounding box center [232, 157] width 57 height 10
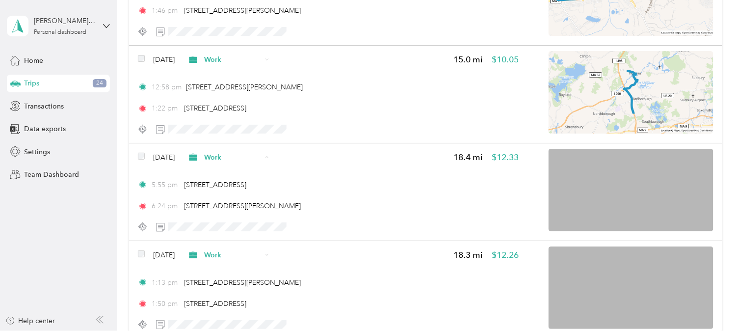
click at [236, 164] on span "Personal" at bounding box center [257, 168] width 58 height 10
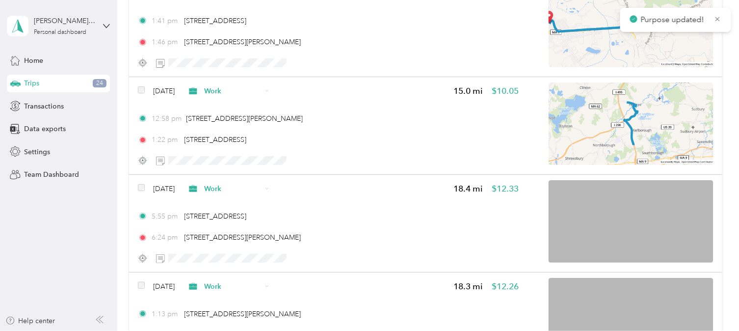
scroll to position [18189, 0]
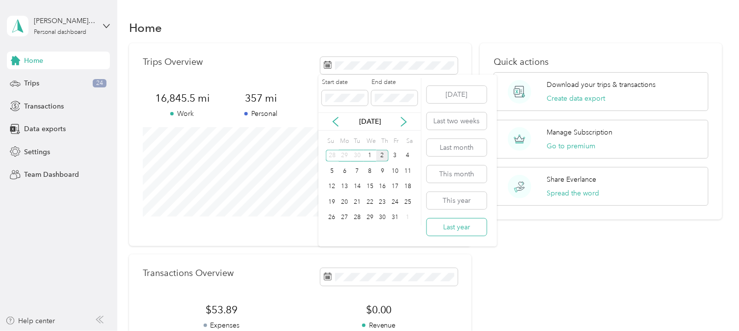
click at [433, 226] on button "Last year" at bounding box center [457, 226] width 60 height 17
